Goal: Information Seeking & Learning: Learn about a topic

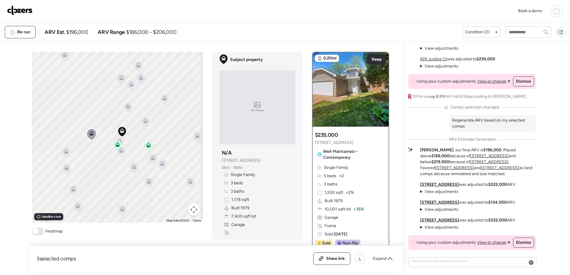
scroll to position [208, 0]
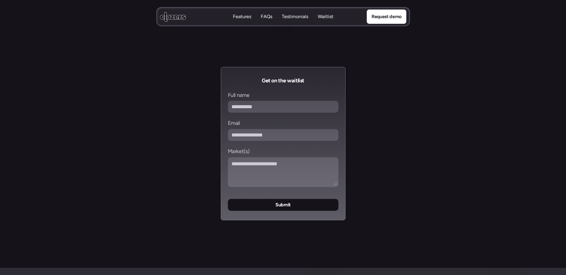
scroll to position [2504, 0]
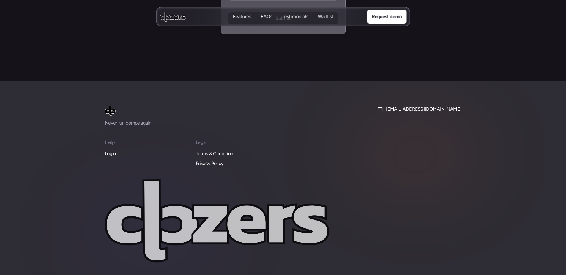
click at [115, 150] on p "Login" at bounding box center [110, 154] width 11 height 8
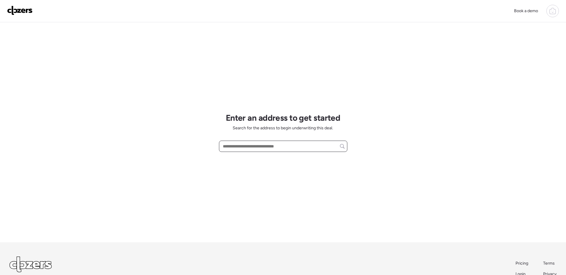
click at [242, 148] on input "text" at bounding box center [283, 146] width 123 height 8
paste input "**********"
click at [301, 159] on div "8816 Forest Ave, Saint Louis, MO, 63114" at bounding box center [283, 157] width 128 height 11
type input "**********"
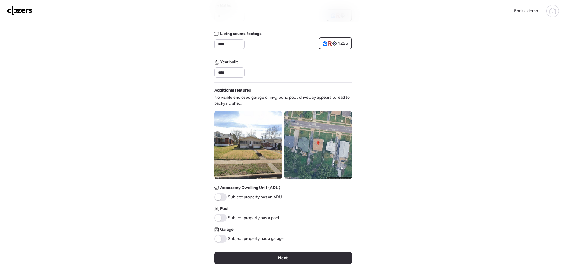
scroll to position [178, 0]
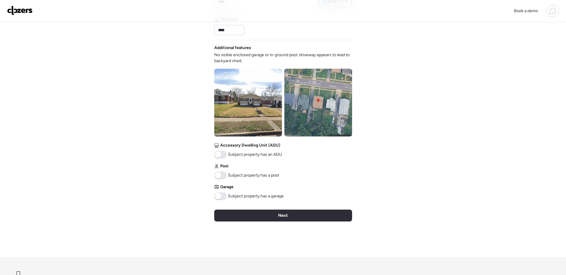
click at [339, 118] on img at bounding box center [318, 103] width 68 height 68
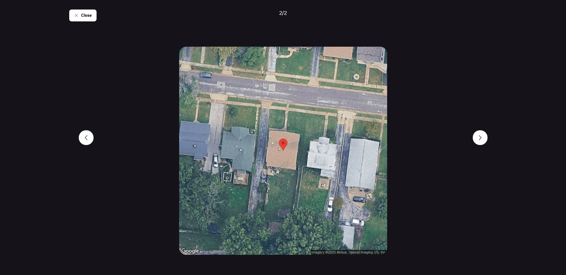
scroll to position [0, 0]
click at [83, 18] on span "Close" at bounding box center [86, 15] width 11 height 6
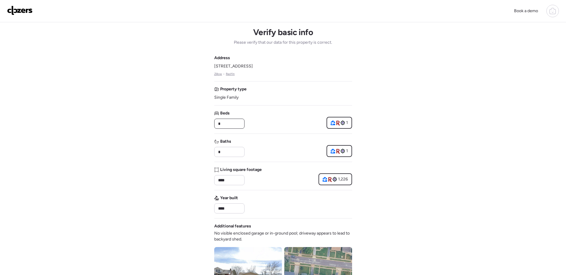
drag, startPoint x: 233, startPoint y: 123, endPoint x: 190, endPoint y: 124, distance: 43.7
click at [190, 124] on div "Book a demo Verify basic info Please verify that our data for this property is …" at bounding box center [283, 254] width 566 height 508
type input "*"
click at [485, 177] on div "Book a demo Verify basic info Please verify that our data for this property is …" at bounding box center [283, 254] width 566 height 508
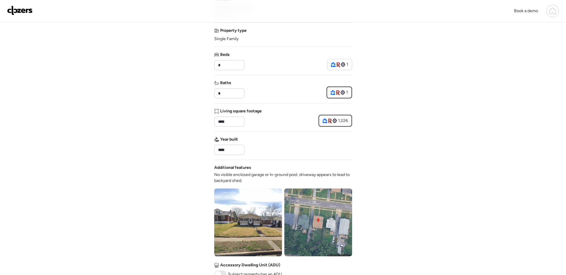
scroll to position [59, 0]
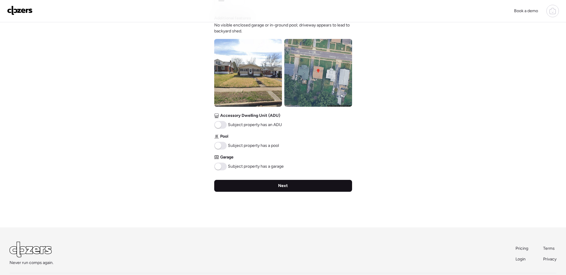
click at [311, 187] on div "Next" at bounding box center [283, 186] width 138 height 12
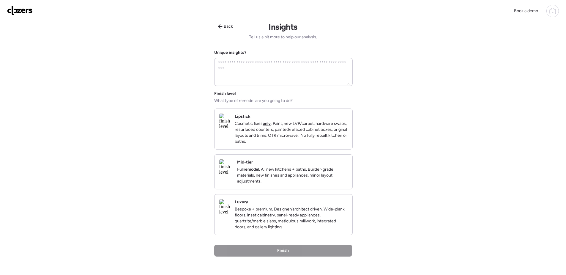
scroll to position [0, 0]
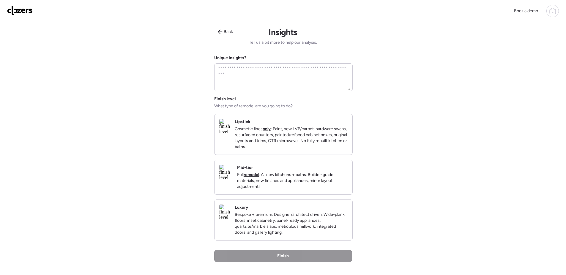
click at [290, 137] on p "Cosmetic fixes only : Paint, new LVP/carpet, hardware swaps, resurfaced counter…" at bounding box center [291, 138] width 113 height 24
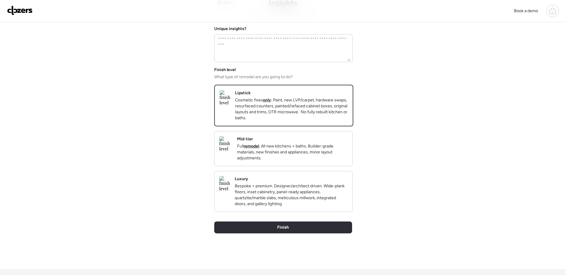
scroll to position [30, 0]
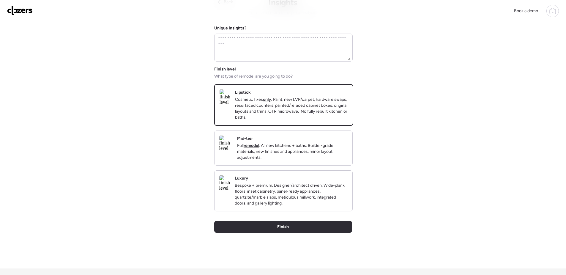
click at [309, 150] on p "Full remodel . All new kitchens + baths. Builder-grade materials, new finishes …" at bounding box center [292, 152] width 110 height 18
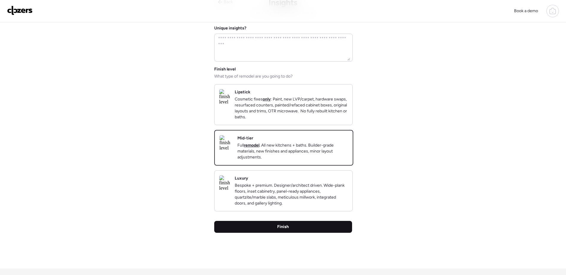
click at [312, 233] on div "Finish" at bounding box center [283, 227] width 138 height 12
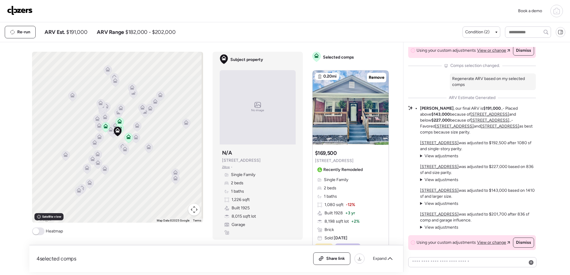
click at [237, 222] on span "Garage" at bounding box center [239, 225] width 14 height 6
click at [492, 32] on div "Condition (2)" at bounding box center [481, 32] width 32 height 6
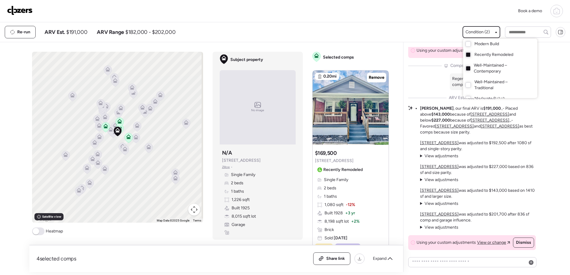
click at [393, 71] on div at bounding box center [285, 120] width 570 height 275
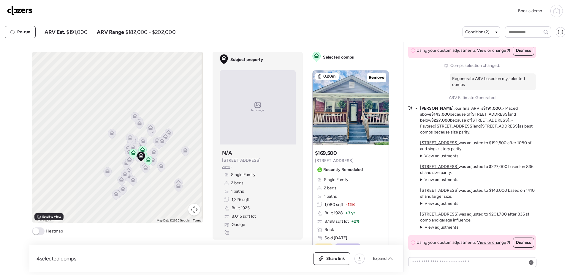
click at [243, 204] on div "Single Family 2 beds 1 baths 1,226 sqft Built 1925 8,015 sqft lot Garage" at bounding box center [257, 203] width 71 height 63
click at [392, 259] on icon at bounding box center [390, 258] width 5 height 3
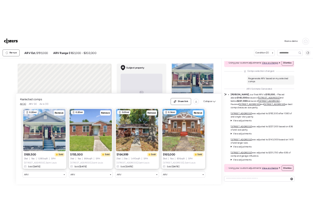
scroll to position [30, 0]
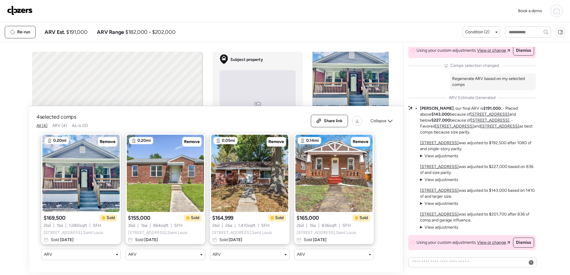
click at [381, 118] on span "Collapse" at bounding box center [379, 121] width 16 height 6
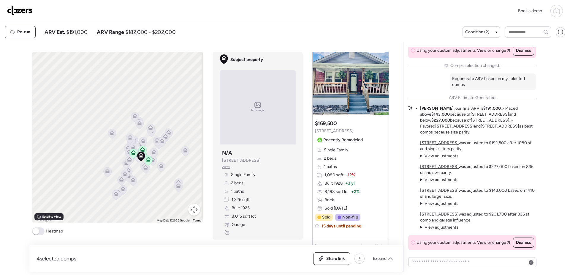
click at [241, 217] on span "8,015 sqft lot" at bounding box center [244, 216] width 24 height 6
click at [486, 259] on textarea at bounding box center [472, 262] width 123 height 8
drag, startPoint x: 219, startPoint y: 160, endPoint x: 253, endPoint y: 161, distance: 34.2
click at [253, 161] on div "Subject property N/A 8816 Forest Ave Zillow • Single Family 2 beds 1 baths 1,22…" at bounding box center [258, 192] width 76 height 90
drag, startPoint x: 253, startPoint y: 161, endPoint x: 250, endPoint y: 160, distance: 3.4
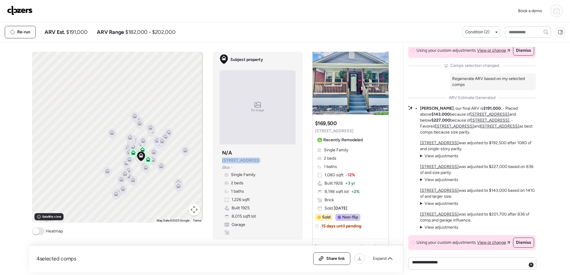
copy span "[STREET_ADDRESS]"
click at [449, 261] on textarea "**********" at bounding box center [472, 263] width 123 height 11
paste textarea "**********"
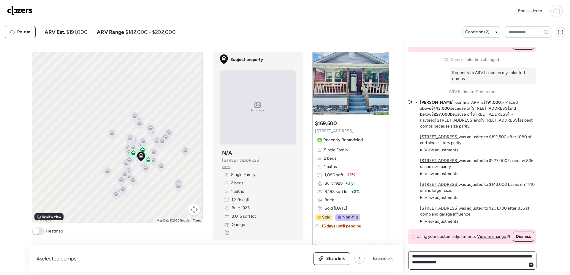
type textarea "**********"
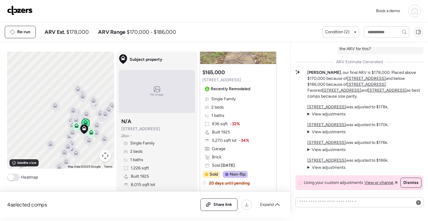
scroll to position [802, 0]
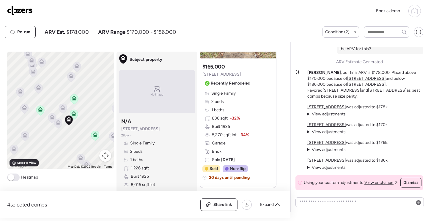
drag, startPoint x: 95, startPoint y: 135, endPoint x: 71, endPoint y: 138, distance: 24.3
click at [71, 138] on div "To activate drag with keyboard, press Alt + Enter. Once in keyboard drag state,…" at bounding box center [60, 110] width 107 height 117
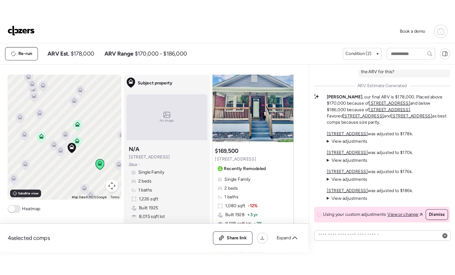
scroll to position [0, 0]
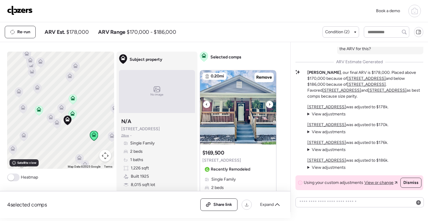
click at [225, 128] on img at bounding box center [238, 107] width 76 height 74
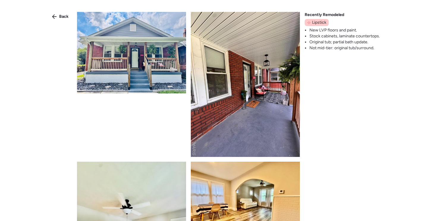
click at [165, 79] on img at bounding box center [131, 53] width 109 height 82
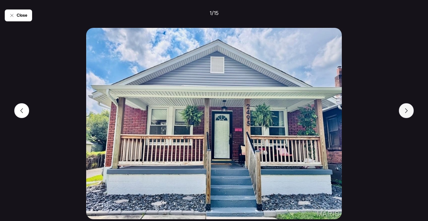
click at [404, 110] on icon at bounding box center [406, 110] width 5 height 5
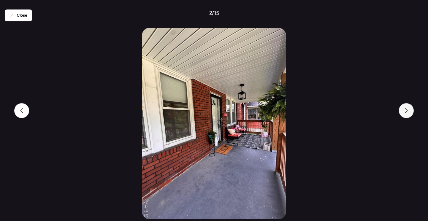
click at [404, 110] on icon at bounding box center [406, 110] width 5 height 5
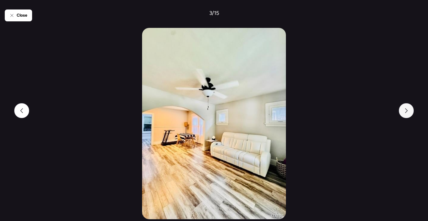
click at [404, 110] on icon at bounding box center [406, 110] width 5 height 5
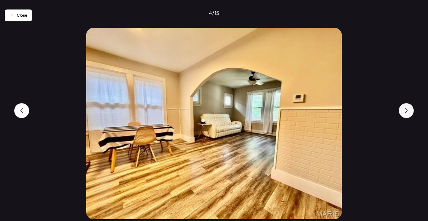
click at [404, 110] on icon at bounding box center [406, 110] width 5 height 5
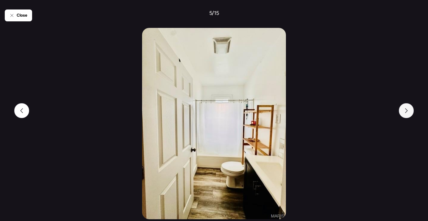
click at [404, 110] on icon at bounding box center [406, 110] width 5 height 5
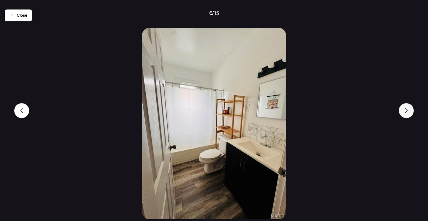
click at [404, 110] on icon at bounding box center [406, 110] width 5 height 5
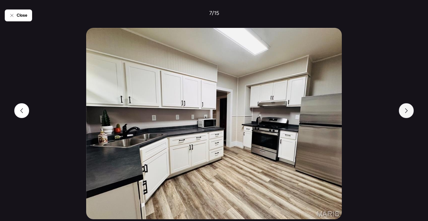
click at [404, 110] on icon at bounding box center [406, 110] width 5 height 5
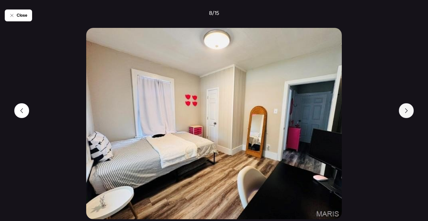
click at [404, 110] on icon at bounding box center [406, 110] width 5 height 5
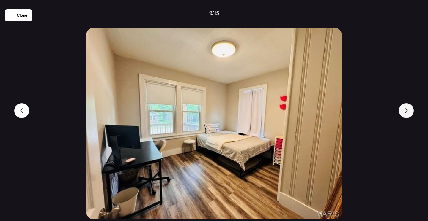
click at [404, 110] on icon at bounding box center [406, 110] width 5 height 5
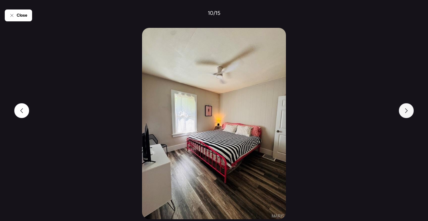
click at [404, 110] on icon at bounding box center [406, 110] width 5 height 5
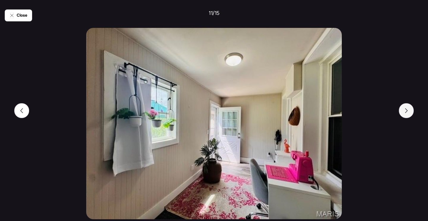
click at [404, 110] on icon at bounding box center [406, 110] width 5 height 5
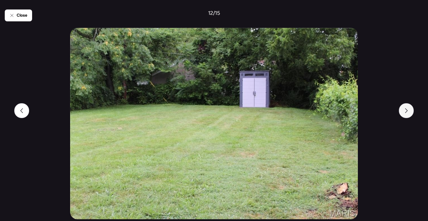
click at [404, 110] on icon at bounding box center [406, 110] width 5 height 5
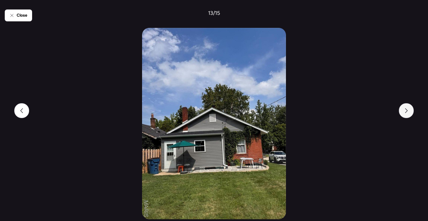
click at [404, 110] on icon at bounding box center [406, 110] width 5 height 5
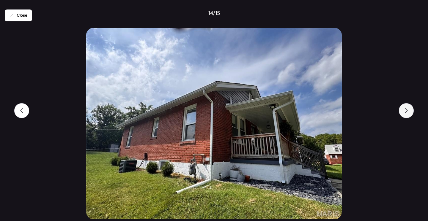
click at [404, 110] on icon at bounding box center [406, 110] width 5 height 5
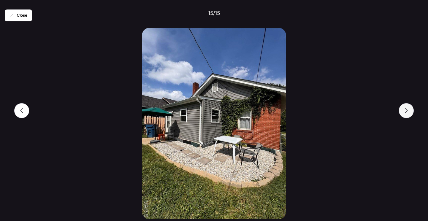
click at [404, 110] on icon at bounding box center [406, 110] width 5 height 5
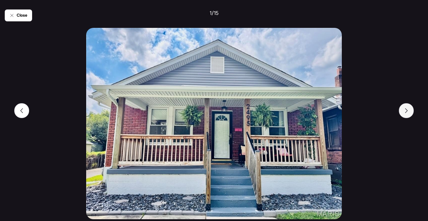
click at [404, 110] on icon at bounding box center [406, 110] width 5 height 5
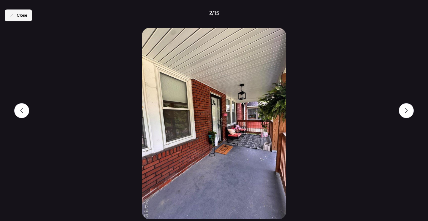
click at [17, 15] on span "Close" at bounding box center [22, 15] width 11 height 6
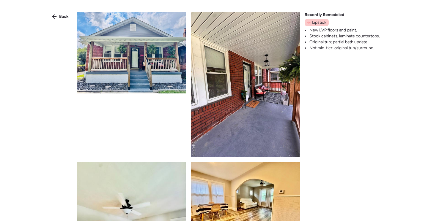
drag, startPoint x: 67, startPoint y: 15, endPoint x: 69, endPoint y: 18, distance: 3.4
click at [67, 15] on span "Back" at bounding box center [64, 17] width 10 height 6
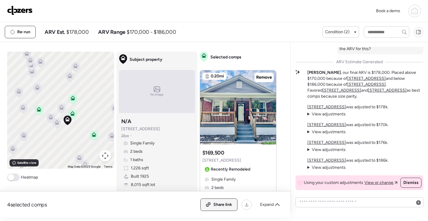
click at [231, 206] on span "Share link" at bounding box center [222, 205] width 19 height 6
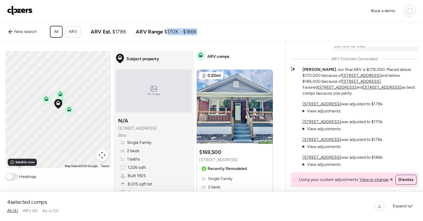
drag, startPoint x: 168, startPoint y: 34, endPoint x: 195, endPoint y: 34, distance: 27.3
click at [197, 35] on div "New search All ARV ARV Est. $178K ARV Range $170K - $186K" at bounding box center [174, 32] width 339 height 12
drag, startPoint x: 195, startPoint y: 34, endPoint x: 177, endPoint y: 31, distance: 18.2
click at [177, 31] on span "$170K - $186K" at bounding box center [180, 31] width 33 height 7
drag, startPoint x: 137, startPoint y: 34, endPoint x: 192, endPoint y: 34, distance: 55.2
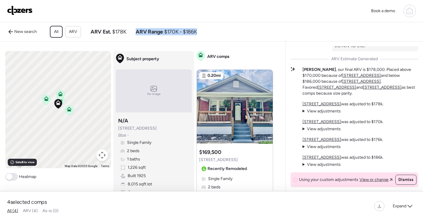
click at [196, 35] on div "ARV Range $170K - $186K" at bounding box center [166, 31] width 61 height 7
copy div "ARV Range $170K - $186K"
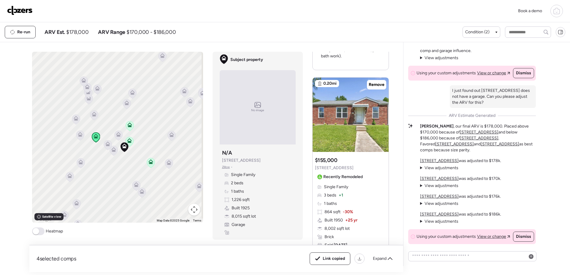
scroll to position [238, 0]
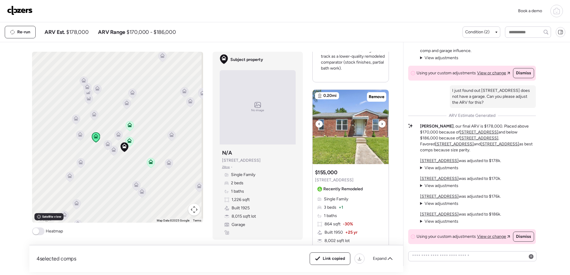
click at [356, 145] on img at bounding box center [351, 127] width 76 height 74
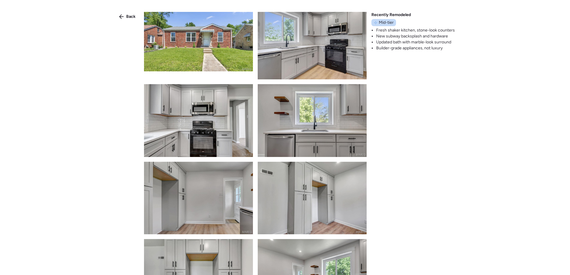
scroll to position [0, 0]
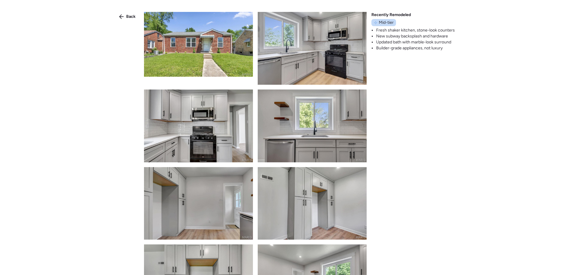
click at [131, 16] on span "Back" at bounding box center [131, 17] width 10 height 6
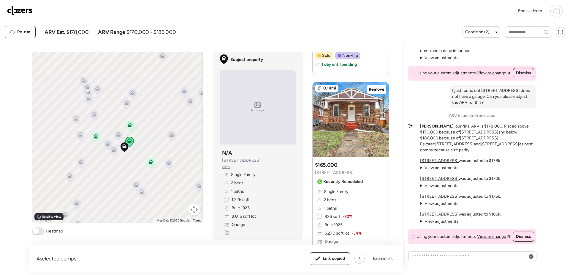
scroll to position [713, 0]
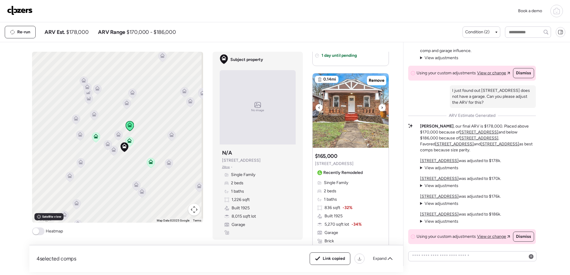
click at [340, 121] on img at bounding box center [351, 110] width 76 height 74
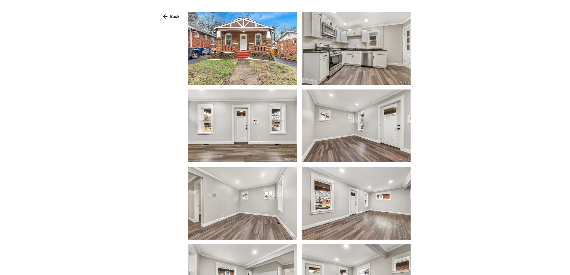
click at [265, 62] on img at bounding box center [242, 48] width 109 height 73
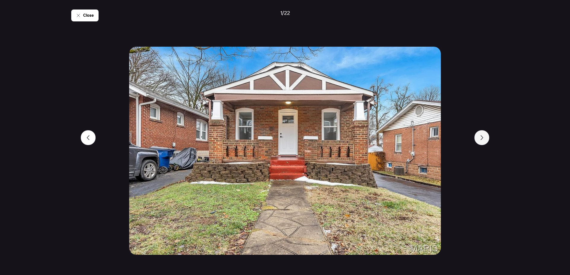
click at [480, 138] on icon at bounding box center [482, 137] width 5 height 5
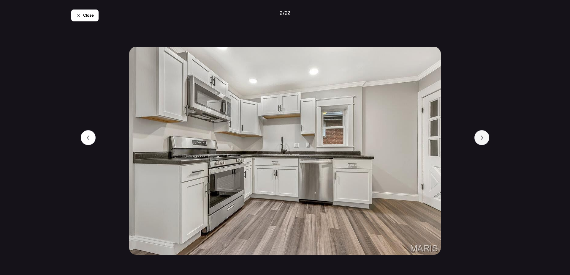
click at [481, 138] on icon at bounding box center [482, 137] width 5 height 5
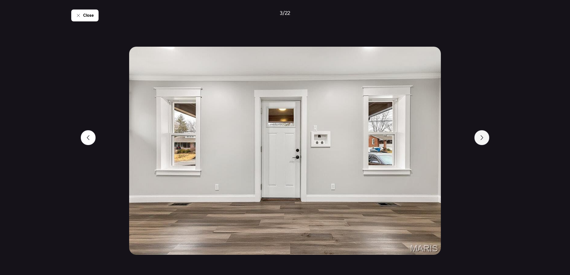
click at [481, 138] on icon at bounding box center [482, 137] width 5 height 5
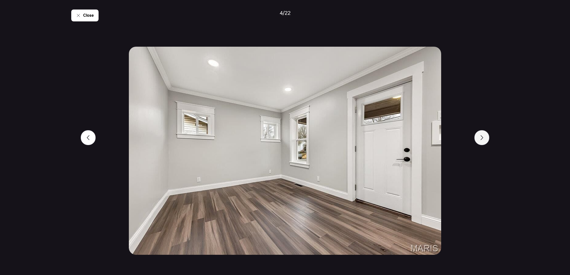
click at [481, 138] on icon at bounding box center [482, 137] width 5 height 5
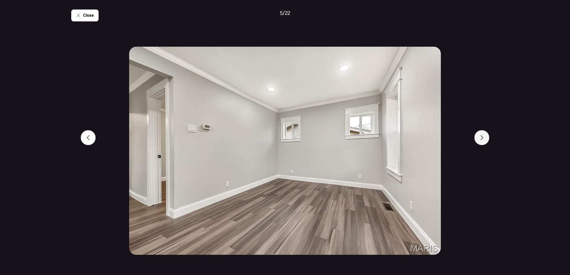
click at [481, 138] on icon at bounding box center [482, 137] width 5 height 5
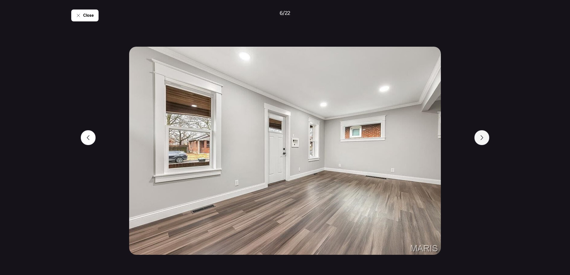
click at [481, 138] on icon at bounding box center [482, 137] width 5 height 5
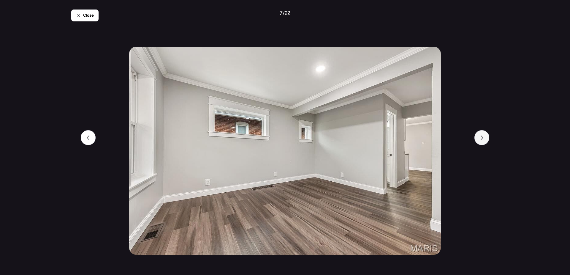
click at [481, 140] on div at bounding box center [482, 137] width 15 height 15
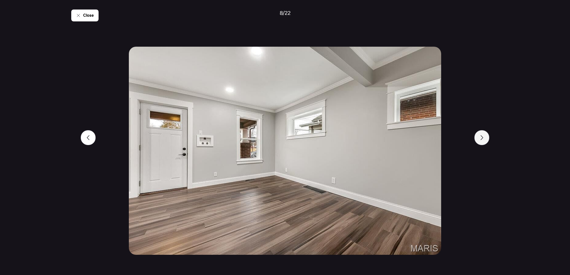
click at [481, 140] on div at bounding box center [482, 137] width 15 height 15
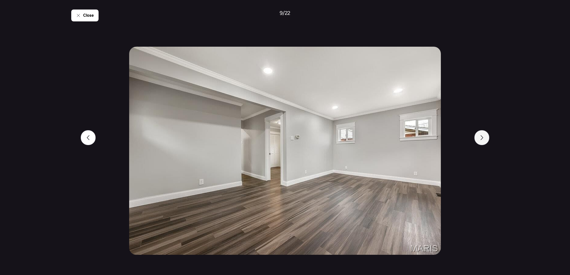
click at [481, 140] on div at bounding box center [482, 137] width 15 height 15
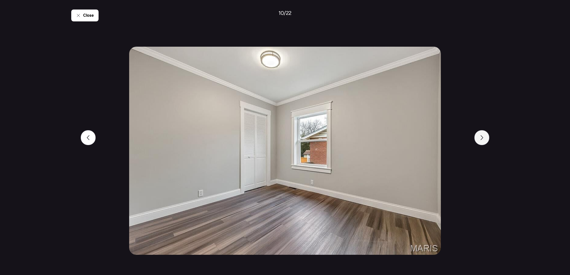
click at [481, 140] on div at bounding box center [482, 137] width 15 height 15
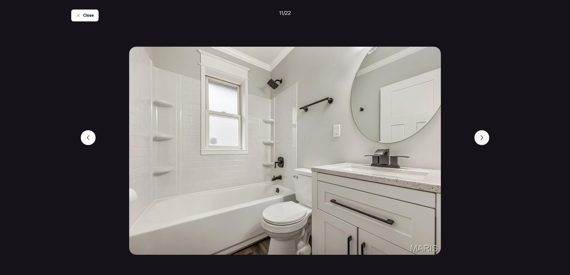
click at [481, 140] on div at bounding box center [482, 137] width 15 height 15
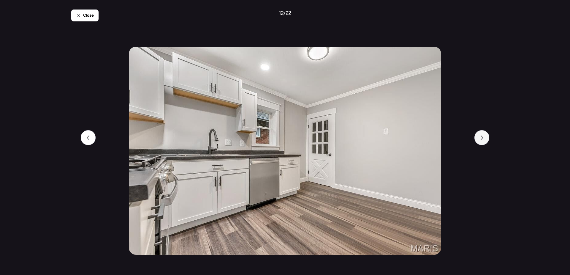
click at [481, 140] on div at bounding box center [482, 137] width 15 height 15
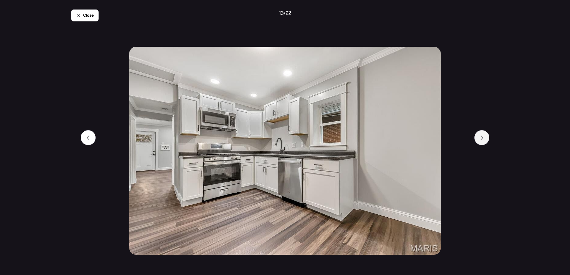
click at [481, 140] on div at bounding box center [482, 137] width 15 height 15
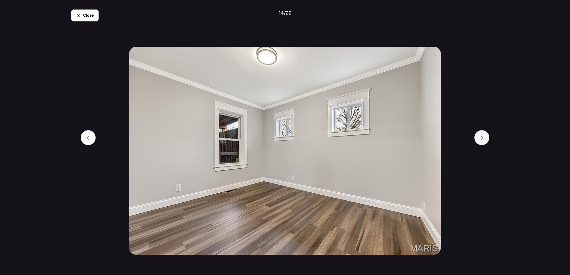
click at [481, 140] on div at bounding box center [482, 137] width 15 height 15
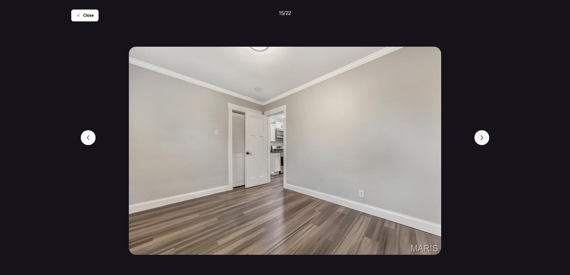
click at [481, 140] on div at bounding box center [482, 137] width 15 height 15
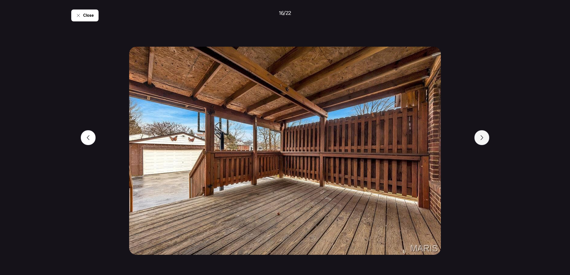
click at [481, 140] on div at bounding box center [482, 137] width 15 height 15
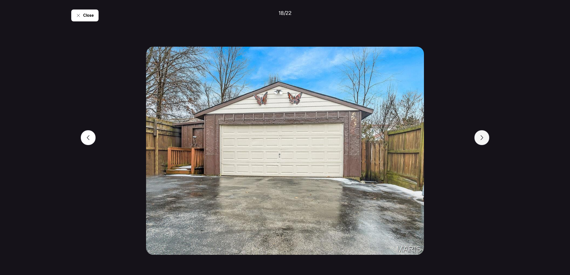
click at [481, 140] on div at bounding box center [482, 137] width 15 height 15
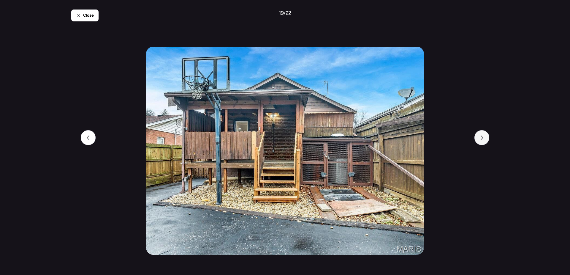
click at [481, 140] on div at bounding box center [482, 137] width 15 height 15
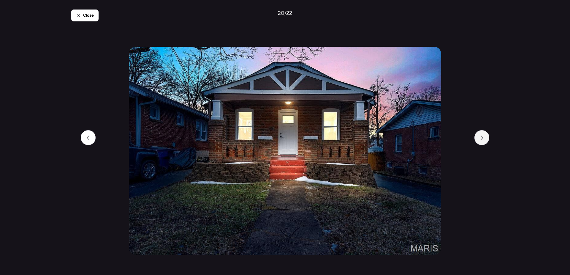
click at [481, 141] on div at bounding box center [482, 137] width 15 height 15
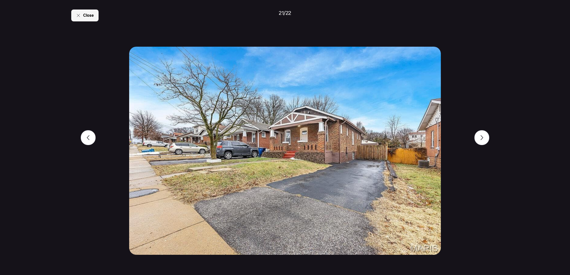
click at [77, 16] on icon at bounding box center [78, 15] width 5 height 5
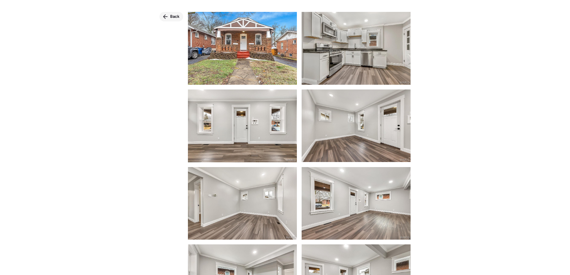
click at [174, 17] on span "Back" at bounding box center [175, 17] width 10 height 6
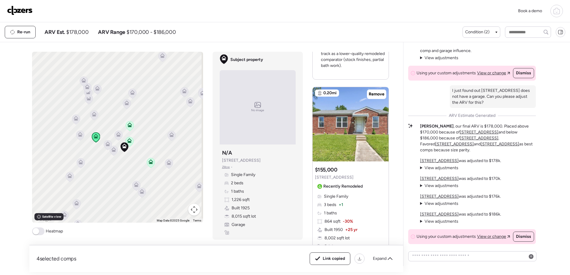
scroll to position [214, 0]
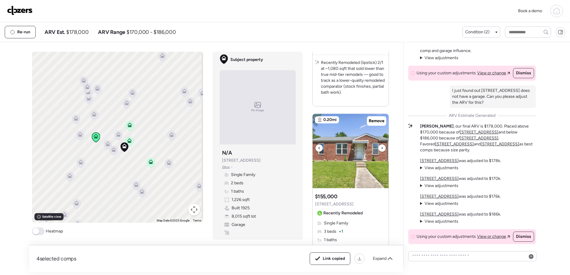
click at [342, 156] on img at bounding box center [351, 151] width 76 height 74
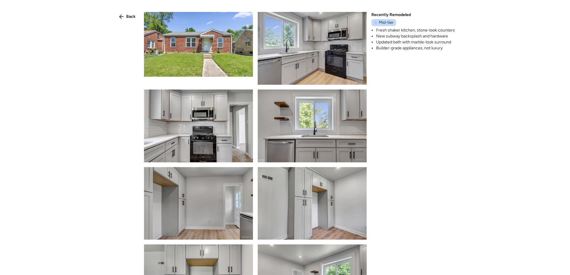
click at [214, 50] on img at bounding box center [198, 44] width 109 height 65
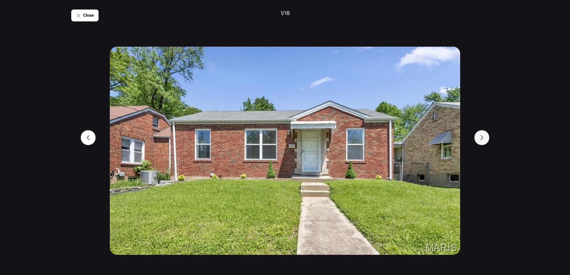
click at [486, 139] on div at bounding box center [482, 137] width 15 height 15
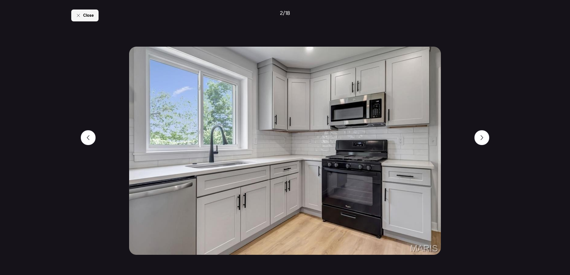
click at [87, 12] on span "Close" at bounding box center [88, 15] width 11 height 6
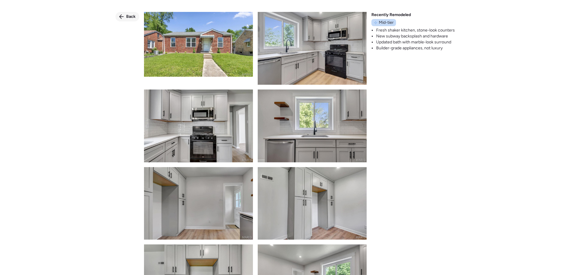
click at [134, 16] on span "Back" at bounding box center [131, 17] width 10 height 6
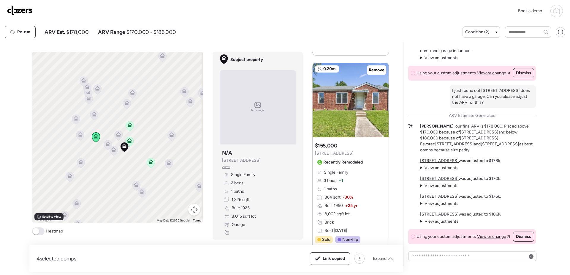
scroll to position [243, 0]
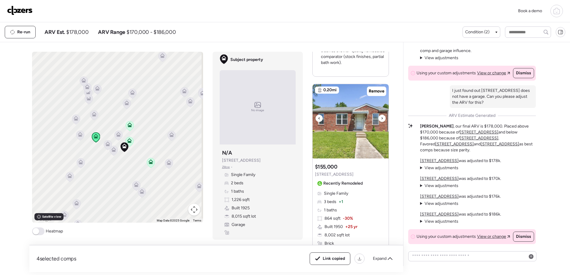
click at [353, 150] on img at bounding box center [351, 121] width 76 height 74
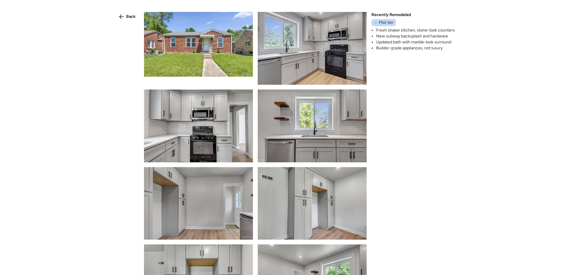
click at [203, 69] on img at bounding box center [198, 44] width 109 height 65
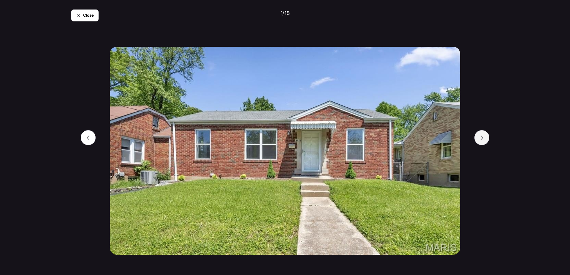
click at [484, 140] on icon at bounding box center [482, 137] width 5 height 5
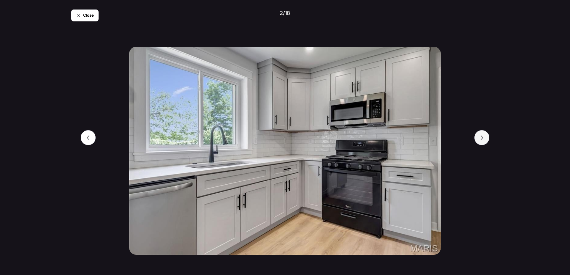
click at [484, 140] on icon at bounding box center [482, 137] width 5 height 5
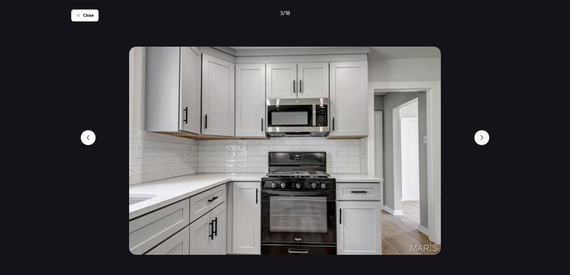
click at [484, 140] on icon at bounding box center [482, 137] width 5 height 5
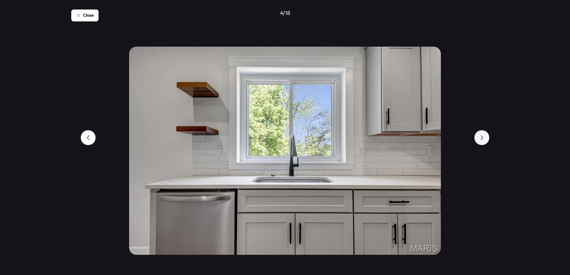
click at [484, 140] on icon at bounding box center [482, 137] width 5 height 5
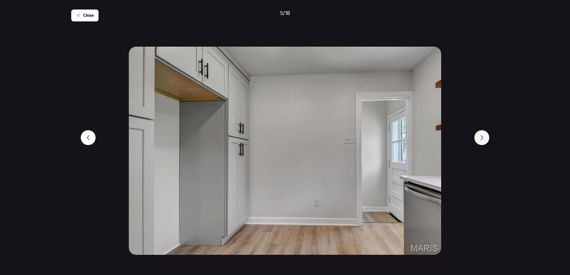
click at [484, 140] on icon at bounding box center [482, 137] width 5 height 5
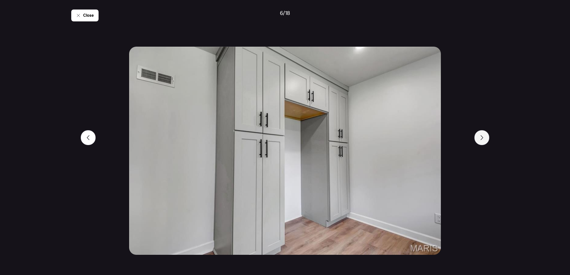
click at [484, 140] on icon at bounding box center [482, 137] width 5 height 5
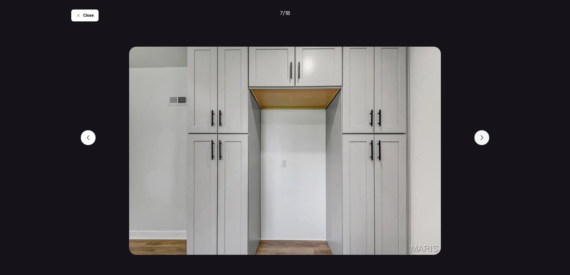
click at [484, 140] on icon at bounding box center [482, 137] width 5 height 5
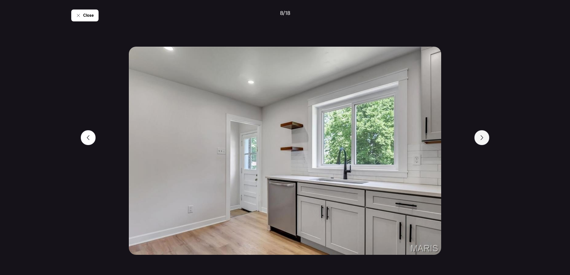
click at [484, 140] on icon at bounding box center [482, 137] width 5 height 5
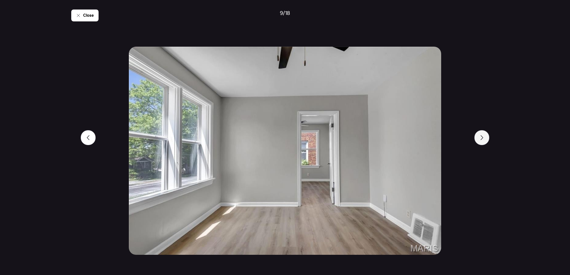
click at [484, 140] on icon at bounding box center [482, 137] width 5 height 5
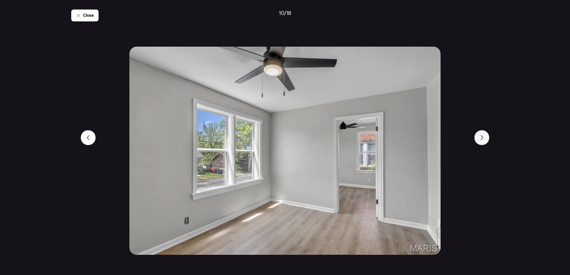
click at [484, 140] on icon at bounding box center [482, 137] width 5 height 5
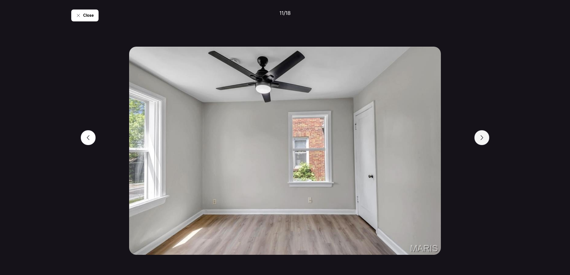
click at [484, 140] on icon at bounding box center [482, 137] width 5 height 5
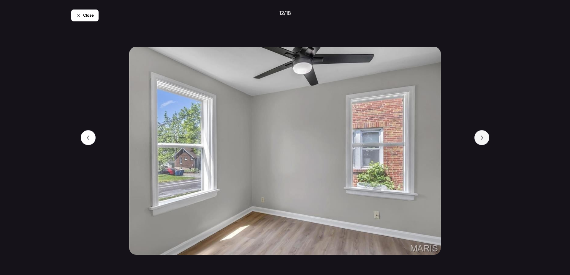
click at [484, 140] on icon at bounding box center [482, 137] width 5 height 5
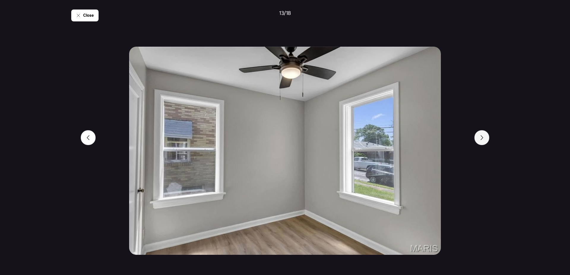
click at [484, 140] on icon at bounding box center [482, 137] width 5 height 5
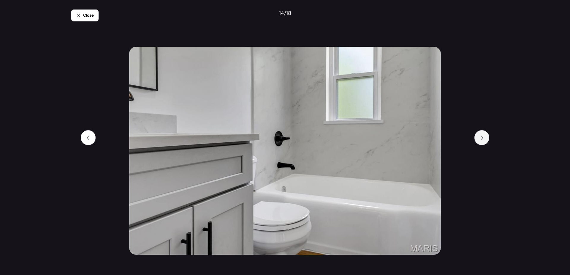
click at [484, 140] on icon at bounding box center [482, 137] width 5 height 5
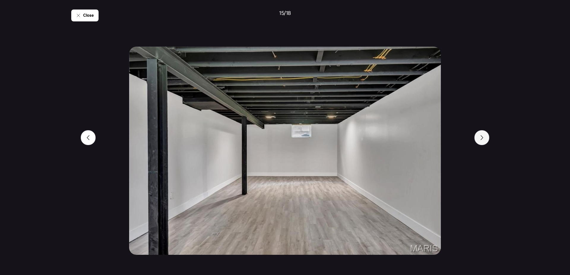
click at [484, 140] on icon at bounding box center [482, 137] width 5 height 5
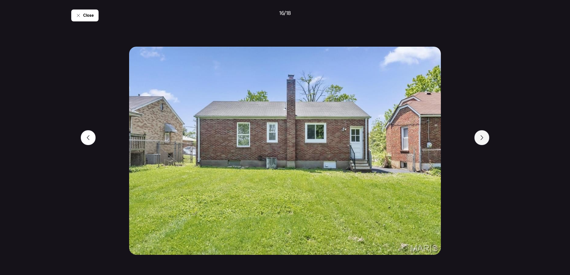
click at [484, 140] on icon at bounding box center [482, 137] width 5 height 5
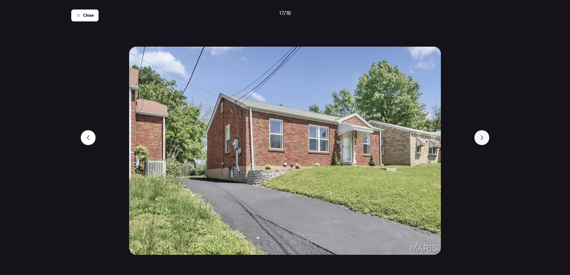
click at [484, 140] on icon at bounding box center [482, 137] width 5 height 5
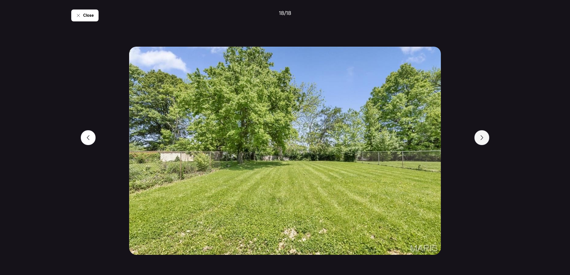
click at [484, 140] on icon at bounding box center [482, 137] width 5 height 5
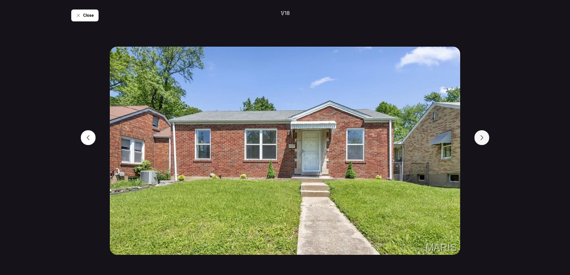
click at [484, 140] on icon at bounding box center [482, 137] width 5 height 5
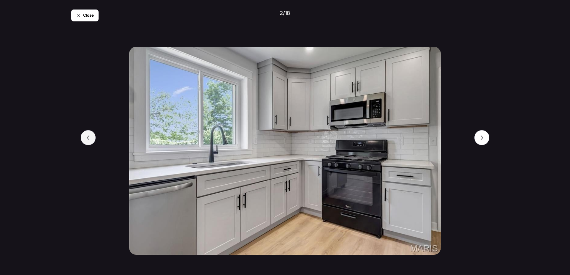
click at [88, 139] on icon at bounding box center [88, 137] width 5 height 5
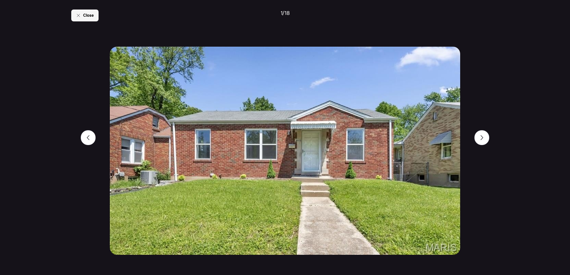
click at [86, 18] on div "Close" at bounding box center [84, 16] width 27 height 12
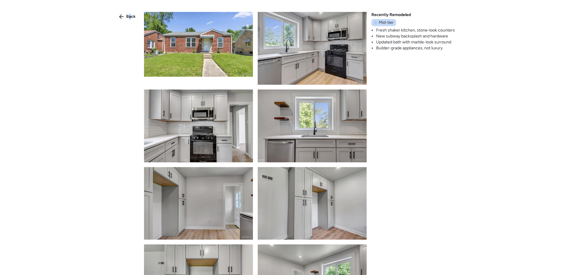
click at [131, 20] on div "Back" at bounding box center [128, 17] width 24 height 10
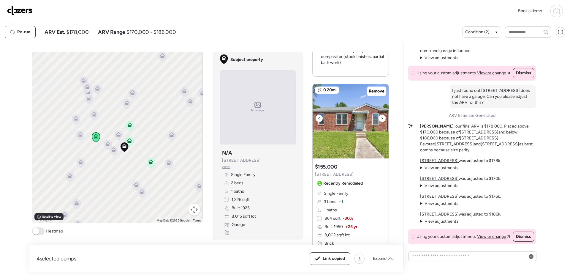
click at [374, 131] on img at bounding box center [351, 121] width 76 height 74
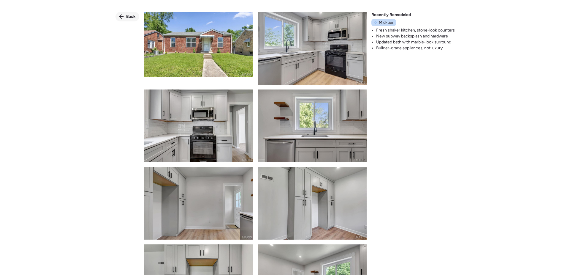
click at [132, 14] on span "Back" at bounding box center [131, 17] width 10 height 6
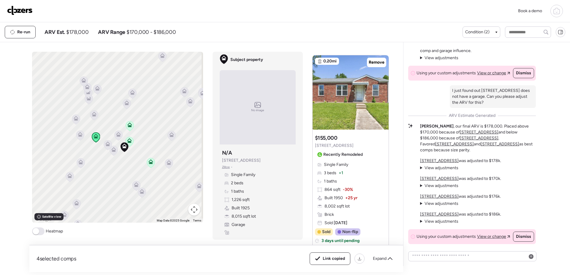
scroll to position [273, 0]
click at [444, 183] on span "View adjustments" at bounding box center [442, 185] width 34 height 5
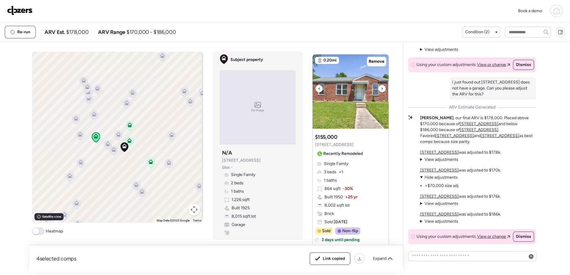
click at [355, 119] on img at bounding box center [351, 91] width 76 height 74
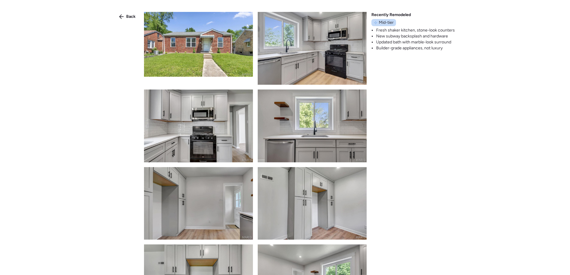
click at [227, 59] on img at bounding box center [198, 44] width 109 height 65
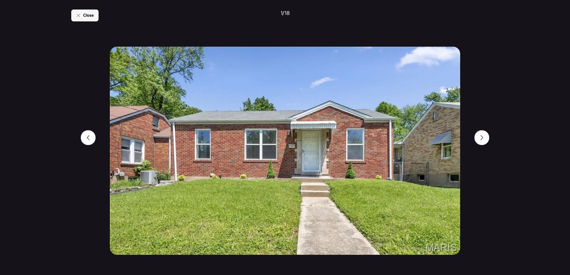
click at [83, 16] on div "Close" at bounding box center [84, 16] width 27 height 12
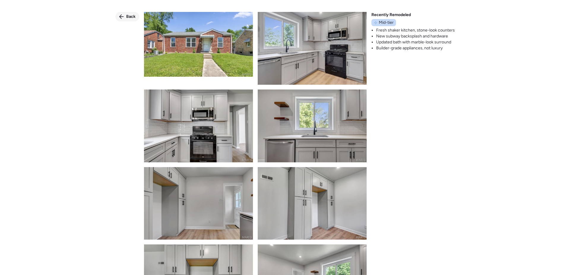
click at [131, 17] on span "Back" at bounding box center [131, 17] width 10 height 6
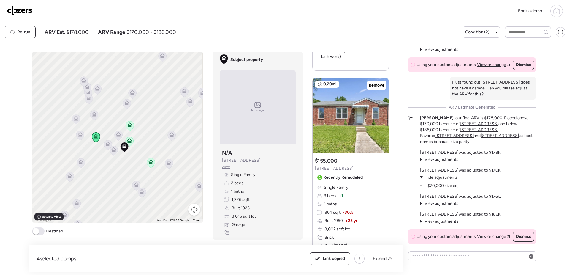
scroll to position [243, 0]
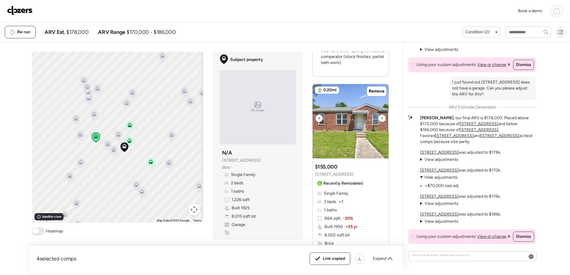
click at [365, 152] on img at bounding box center [351, 121] width 76 height 74
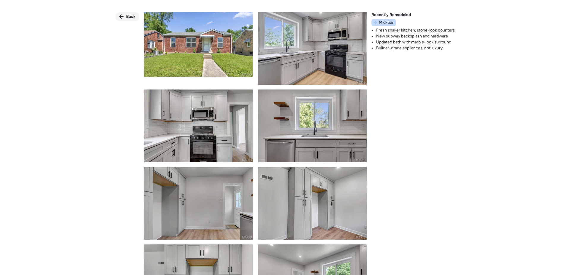
click at [127, 17] on span "Back" at bounding box center [131, 17] width 10 height 6
